Goal: Navigation & Orientation: Go to known website

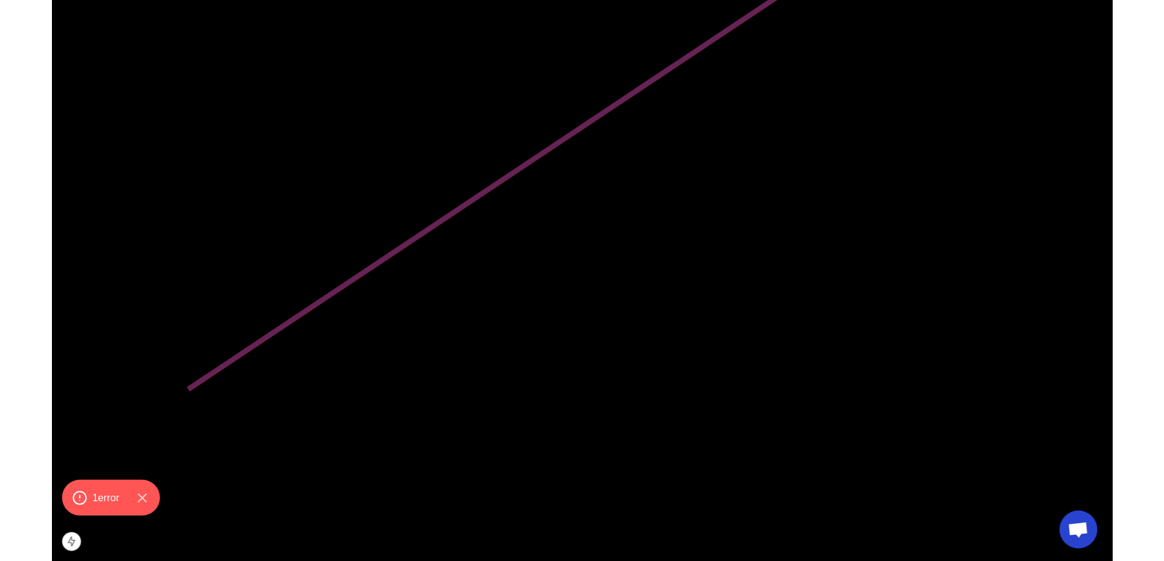
scroll to position [733, 0]
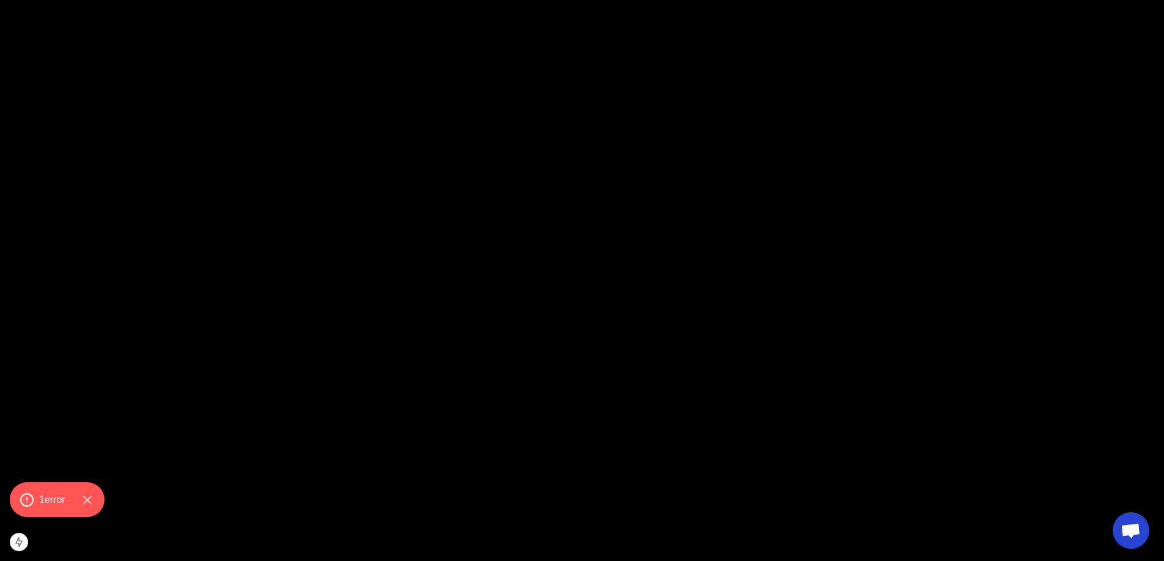
scroll to position [1710, 0]
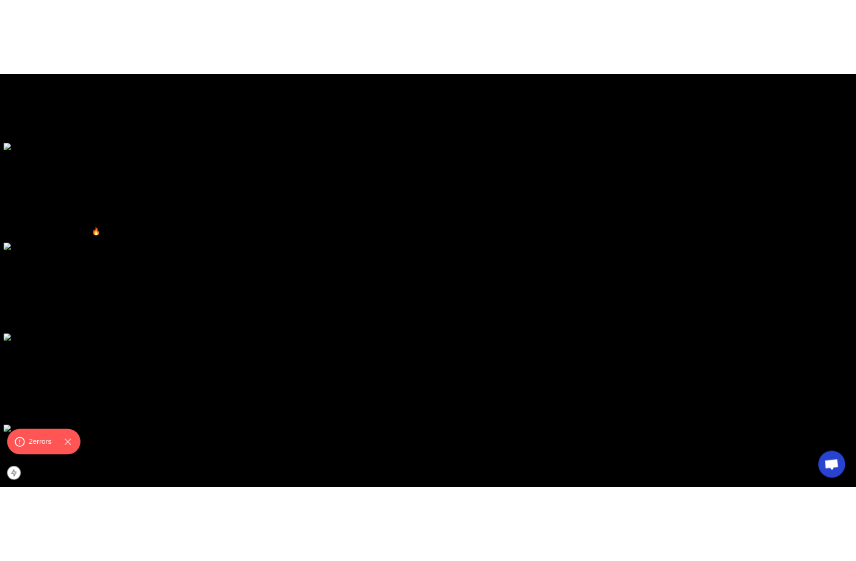
scroll to position [4313, 0]
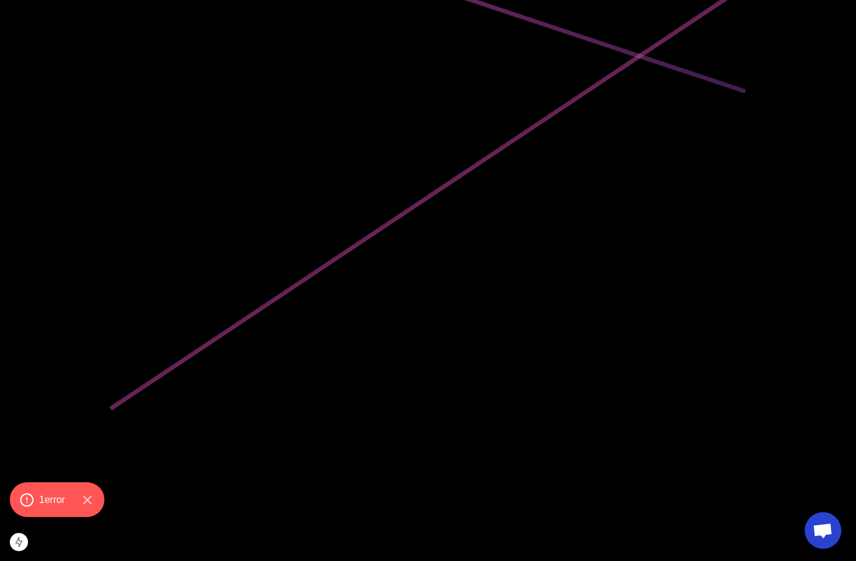
scroll to position [428, 0]
